Goal: Find specific page/section: Find specific page/section

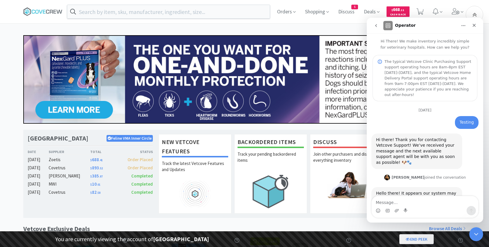
scroll to position [237, 0]
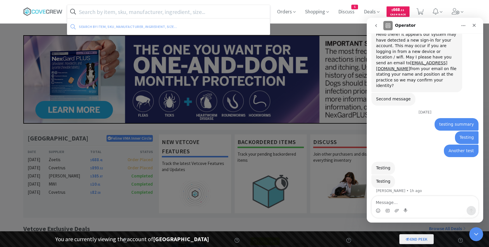
click at [130, 13] on input "text" at bounding box center [168, 11] width 203 height 13
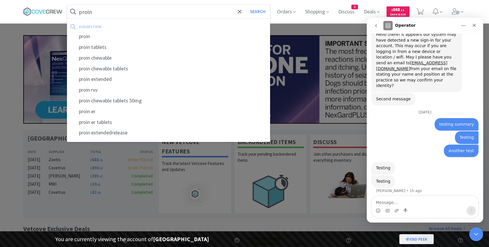
type input "proin"
click at [246, 5] on button "Search" at bounding box center [258, 11] width 24 height 13
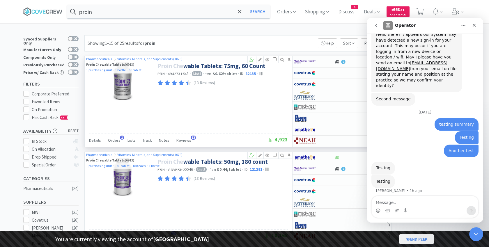
select select "1"
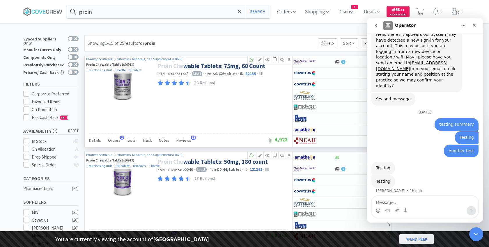
select select "1"
select select "2"
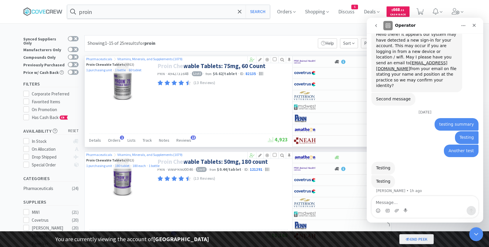
select select "1"
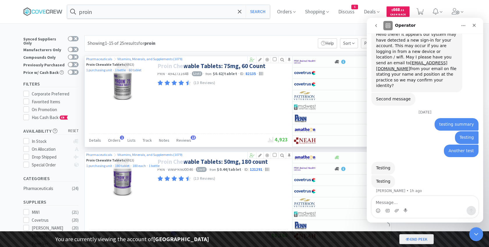
select select "2"
select select "1"
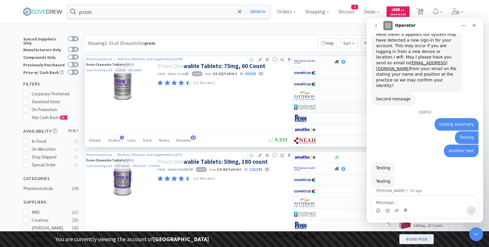
select select "1"
select select "2"
select select "1"
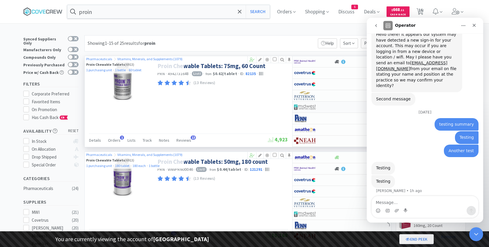
select select "5"
select select "2"
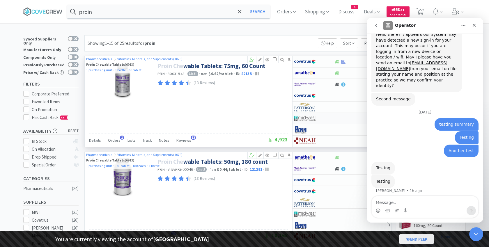
select select "5"
select select "2"
select select "1"
select select "2"
select select "3"
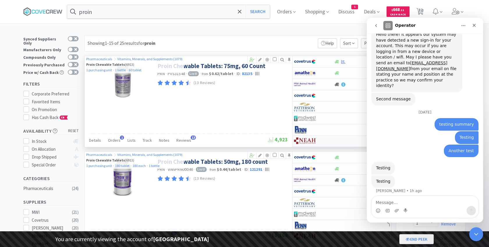
select select "3"
select select "1"
select select "8"
select select "1"
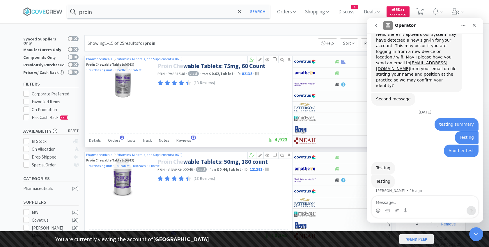
select select "2"
select select "1"
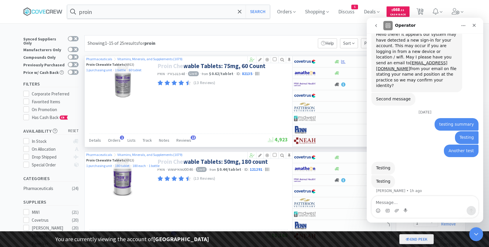
select select "1"
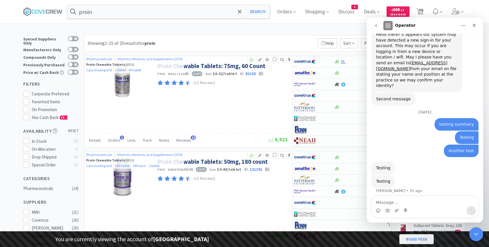
select select "1"
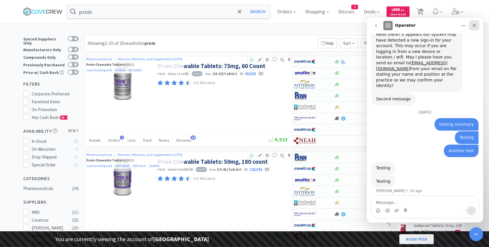
click at [476, 26] on icon "Close" at bounding box center [474, 25] width 5 height 5
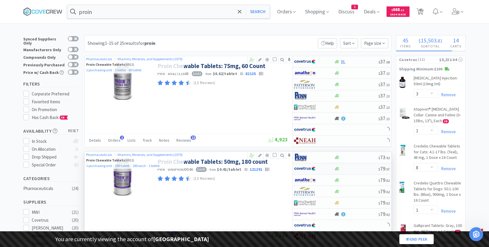
scroll to position [237, 0]
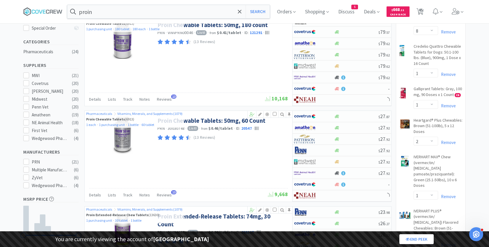
select select "1"
select select "3"
select select "2"
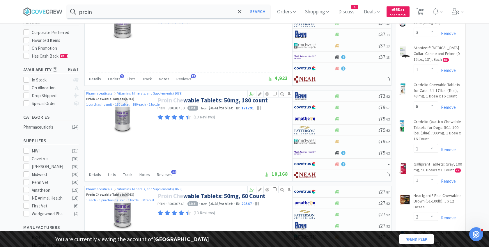
scroll to position [0, 0]
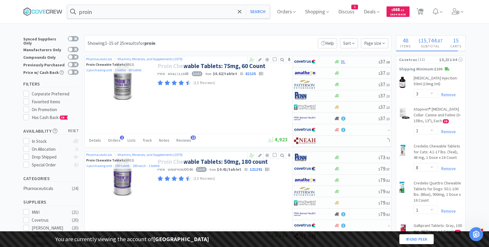
select select "2"
select select "4"
select select "3"
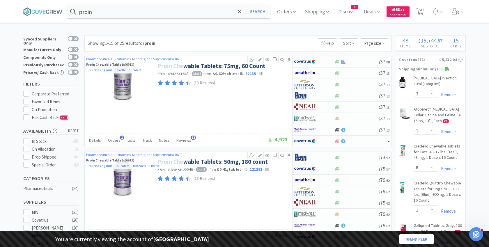
select select "1"
select select "2"
select select "9"
select select "1"
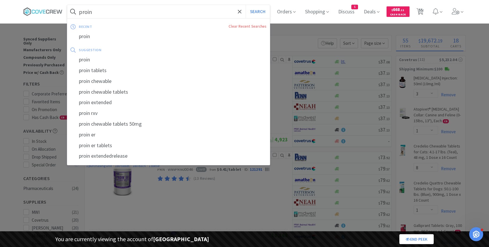
click at [125, 13] on input "proin" at bounding box center [168, 11] width 203 height 13
paste input "[URL][DOMAIN_NAME]"
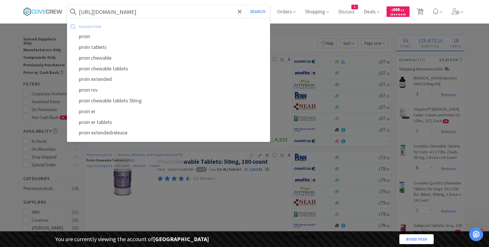
scroll to position [0, 7]
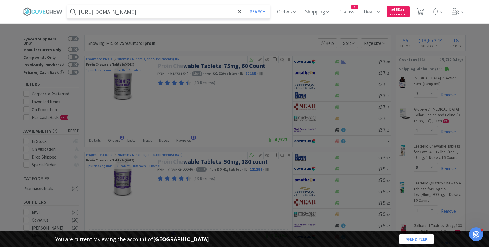
click at [125, 13] on input "[URL][DOMAIN_NAME]" at bounding box center [168, 11] width 203 height 13
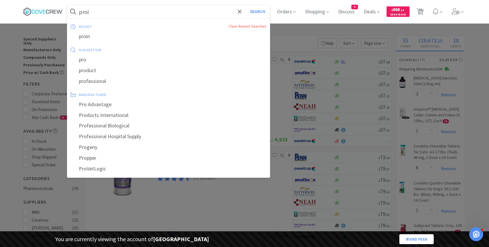
type input "proin"
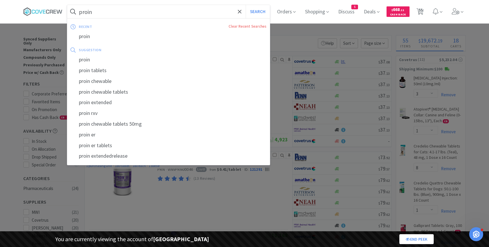
click at [246, 5] on button "Search" at bounding box center [258, 11] width 24 height 13
